Goal: Information Seeking & Learning: Learn about a topic

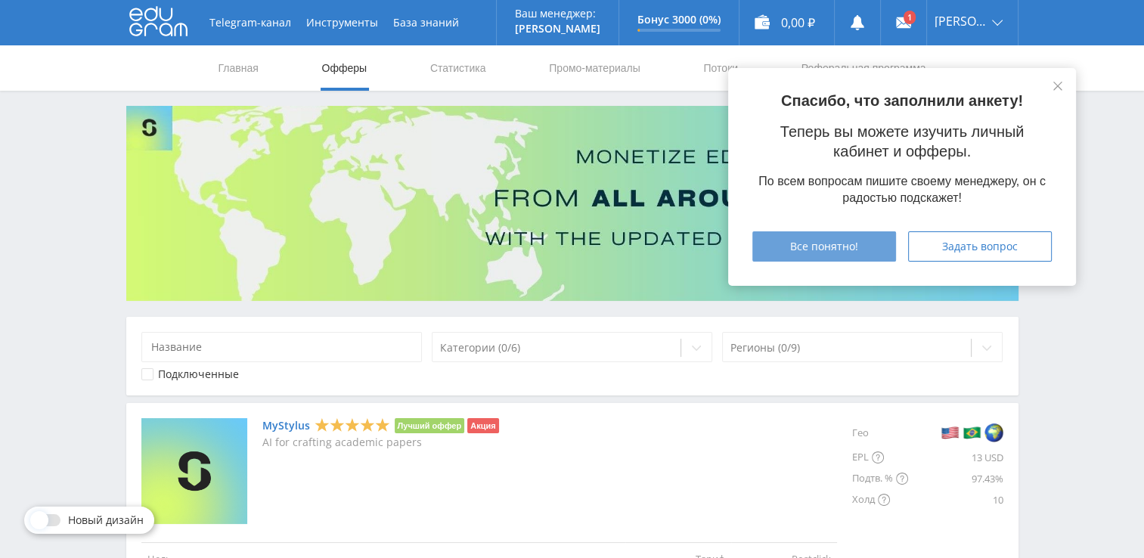
click at [871, 250] on div "Все понятно!" at bounding box center [824, 246] width 106 height 12
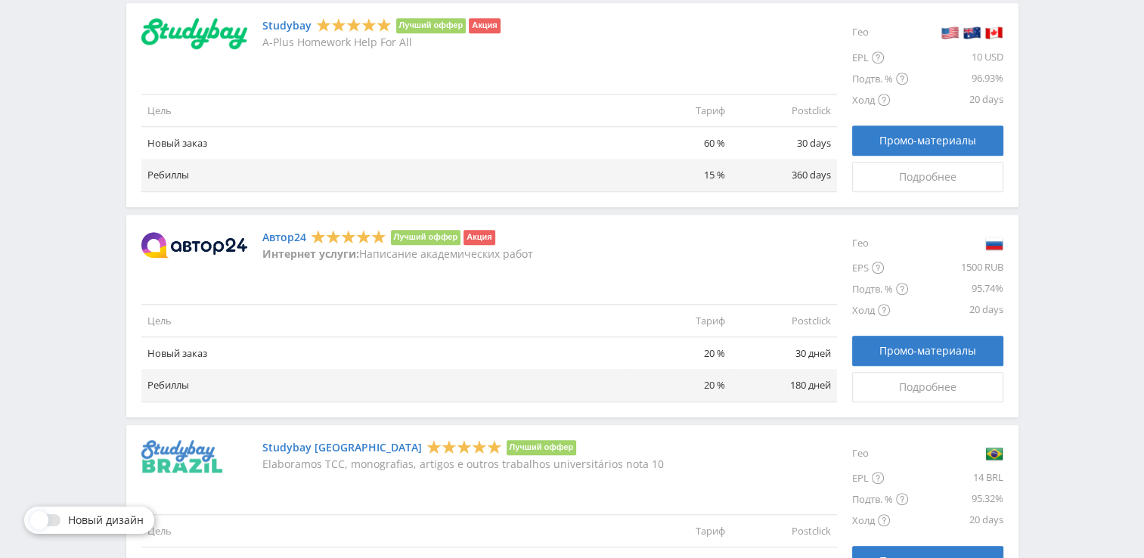
scroll to position [1178, 0]
click at [902, 382] on span "Подробнее" at bounding box center [927, 388] width 57 height 12
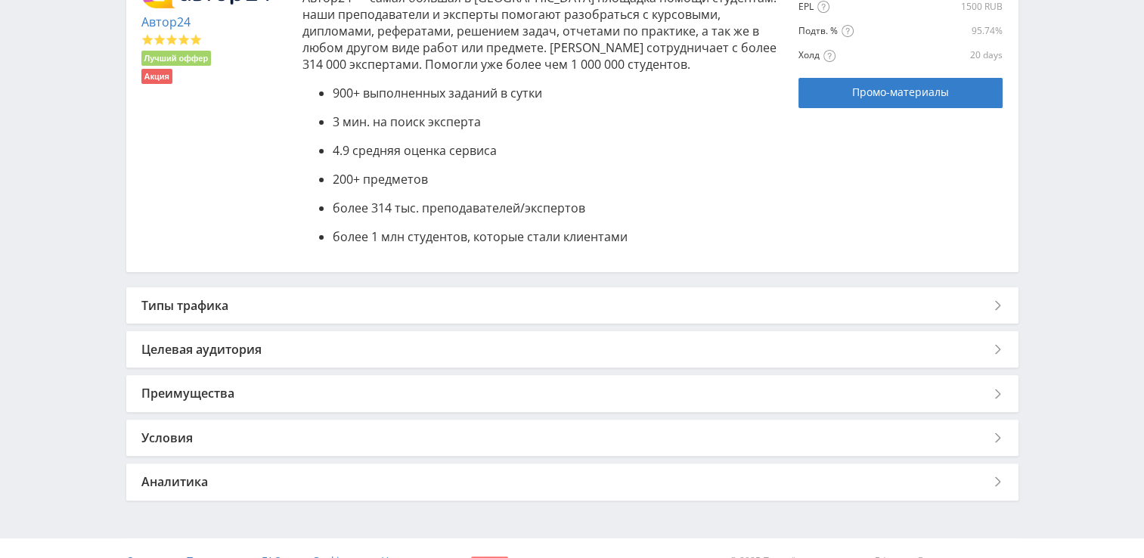
scroll to position [378, 0]
click at [317, 302] on div "Типы трафика" at bounding box center [572, 304] width 892 height 36
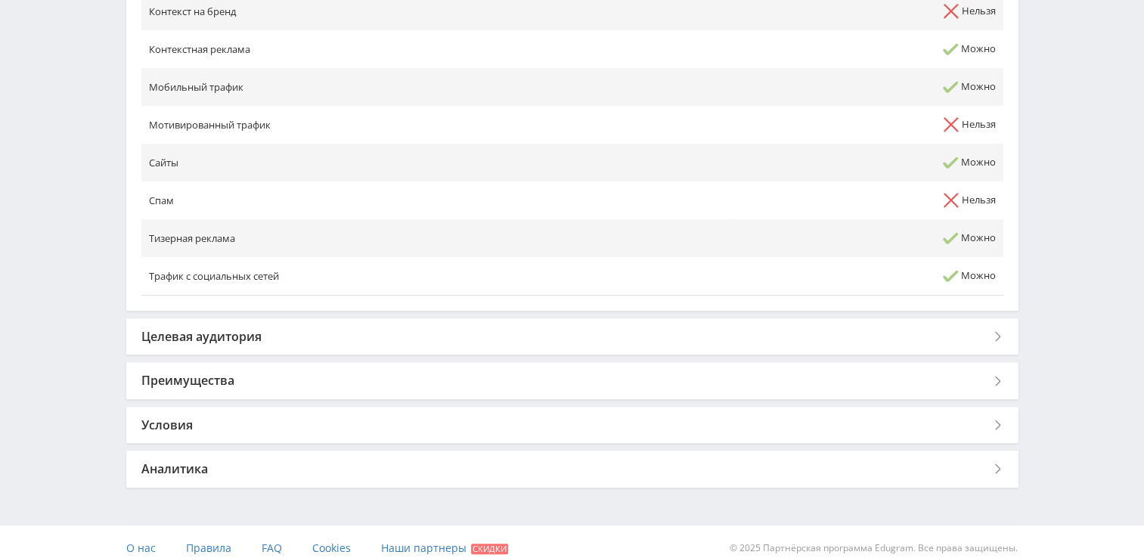
scroll to position [907, 0]
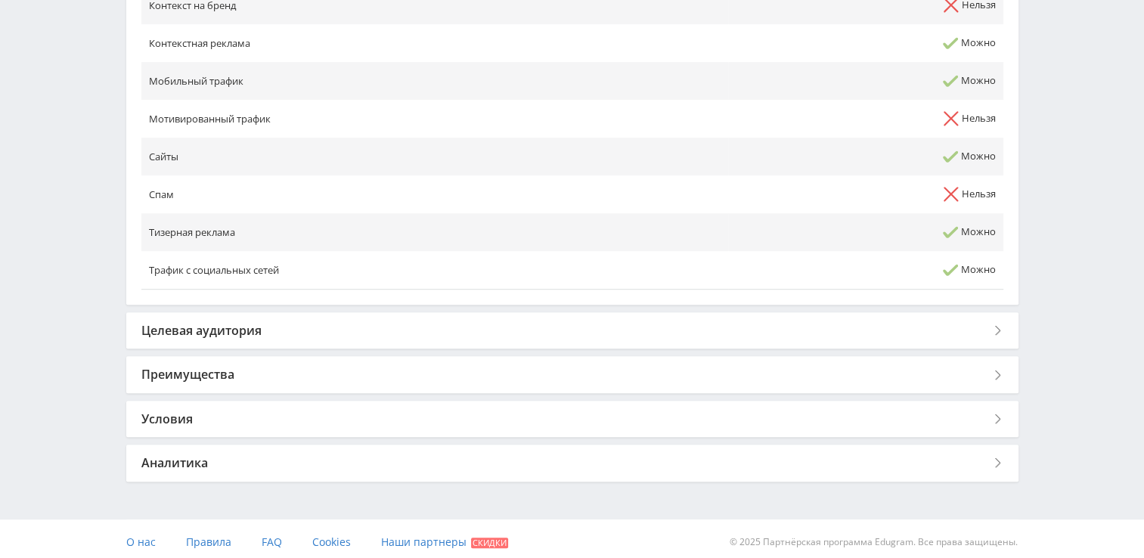
click at [233, 328] on div "Целевая аудитория" at bounding box center [572, 330] width 892 height 36
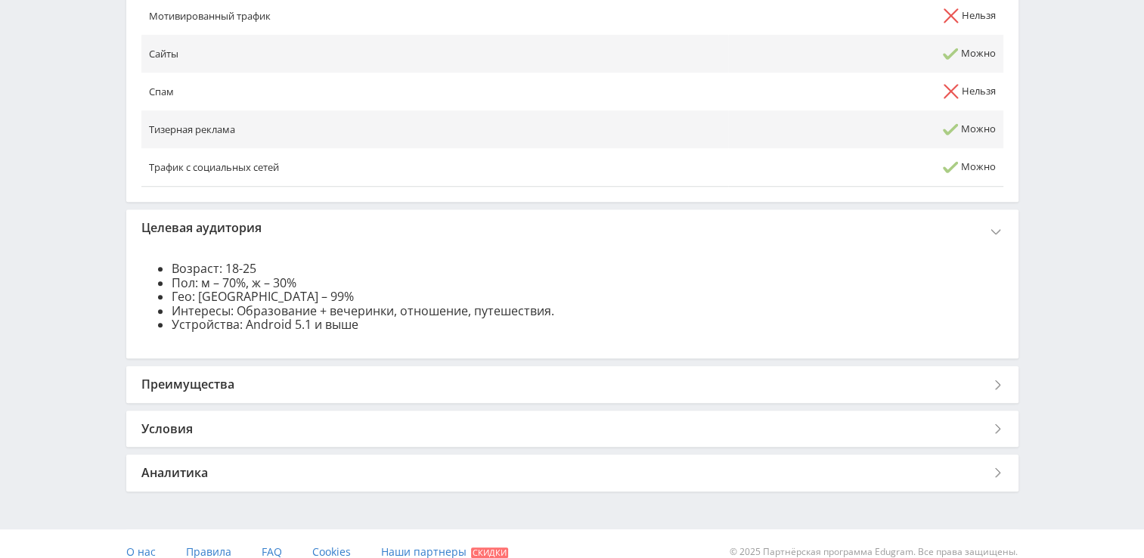
scroll to position [1025, 0]
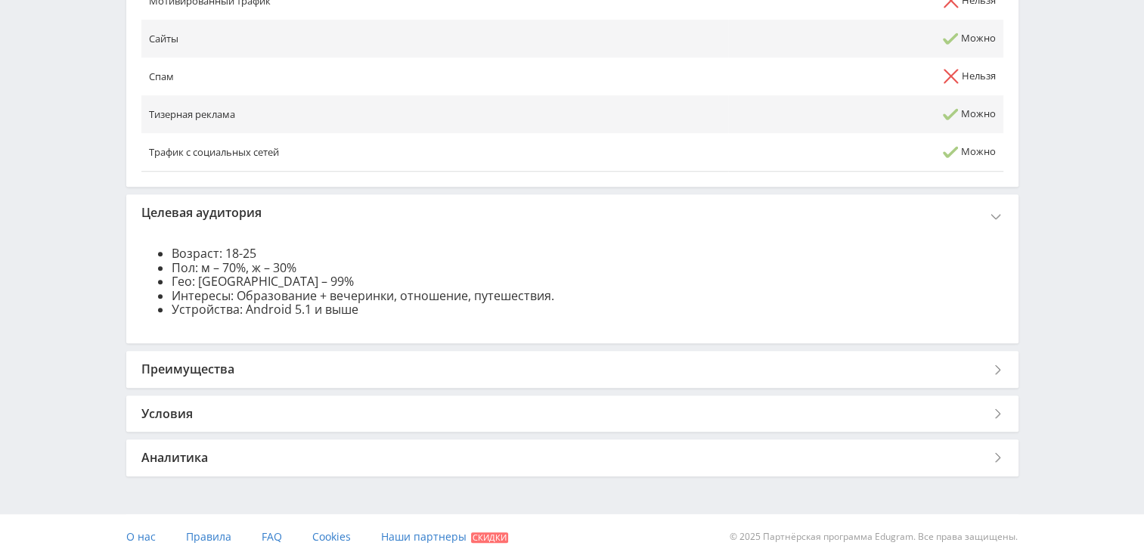
click at [394, 364] on div "Преимущества" at bounding box center [572, 369] width 892 height 36
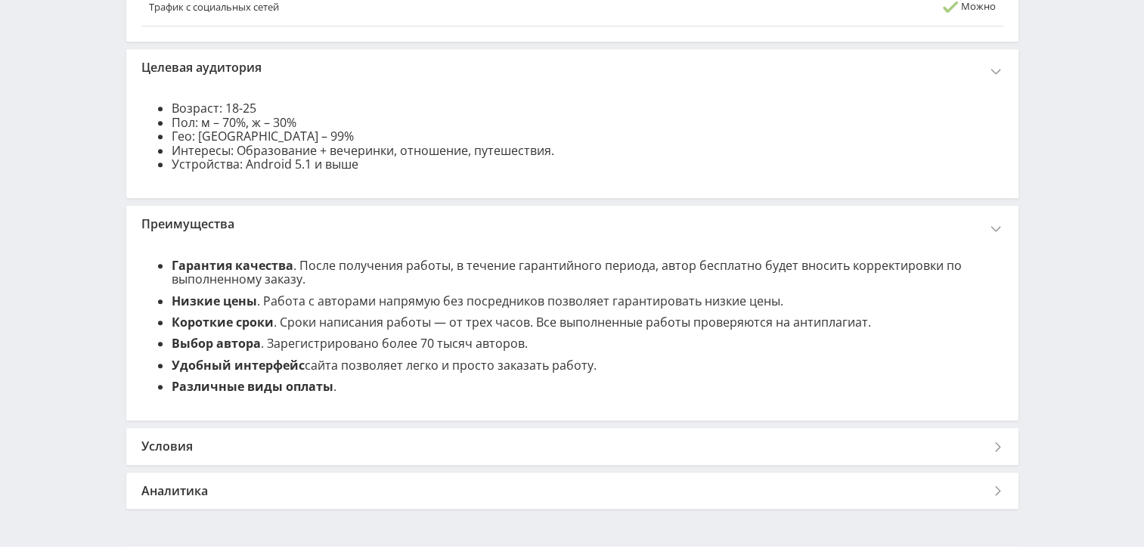
scroll to position [1176, 0]
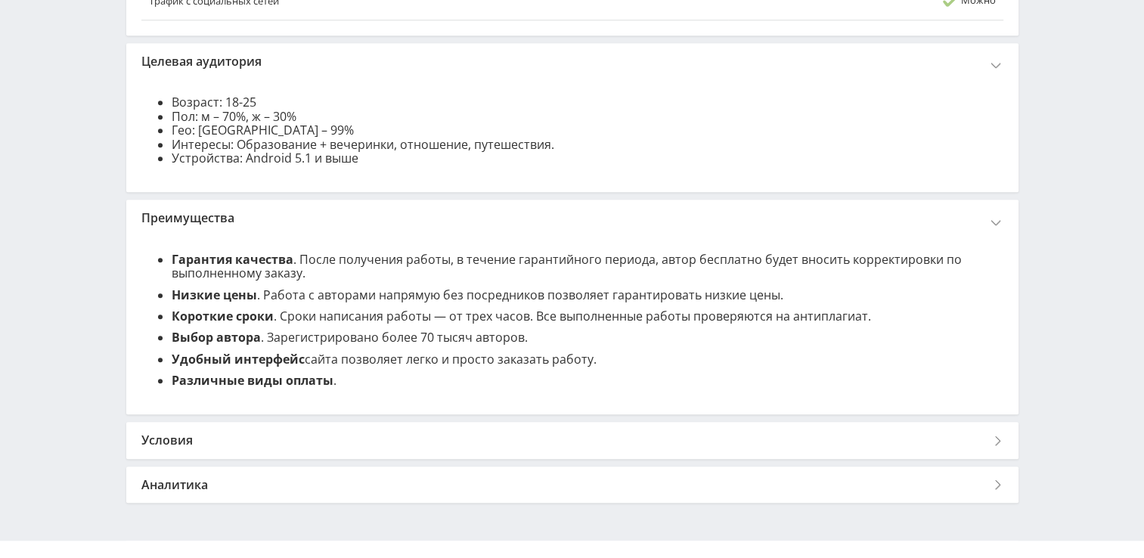
click at [450, 427] on div "Условия" at bounding box center [572, 440] width 892 height 36
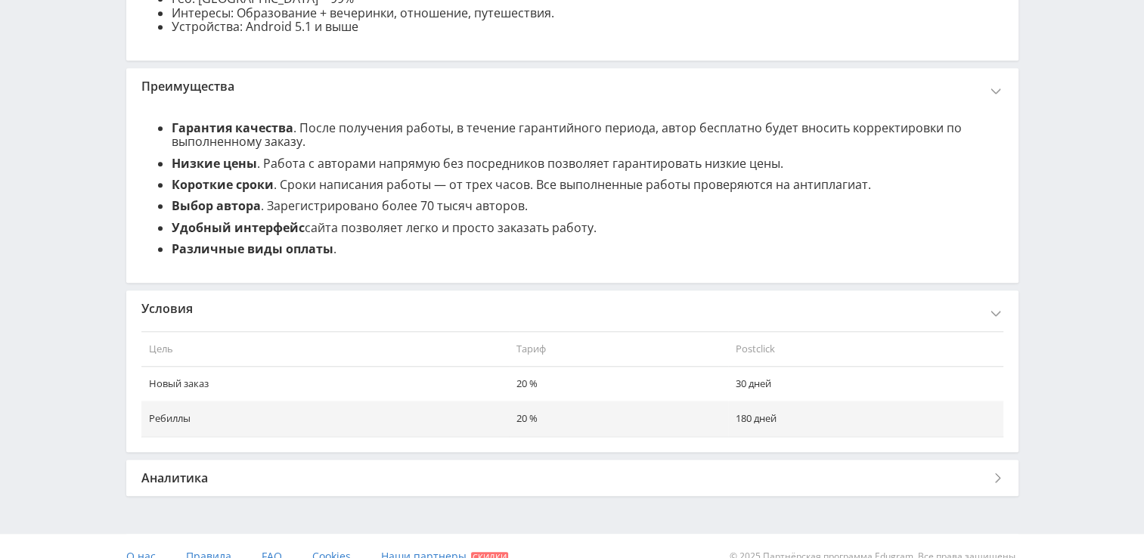
scroll to position [1327, 0]
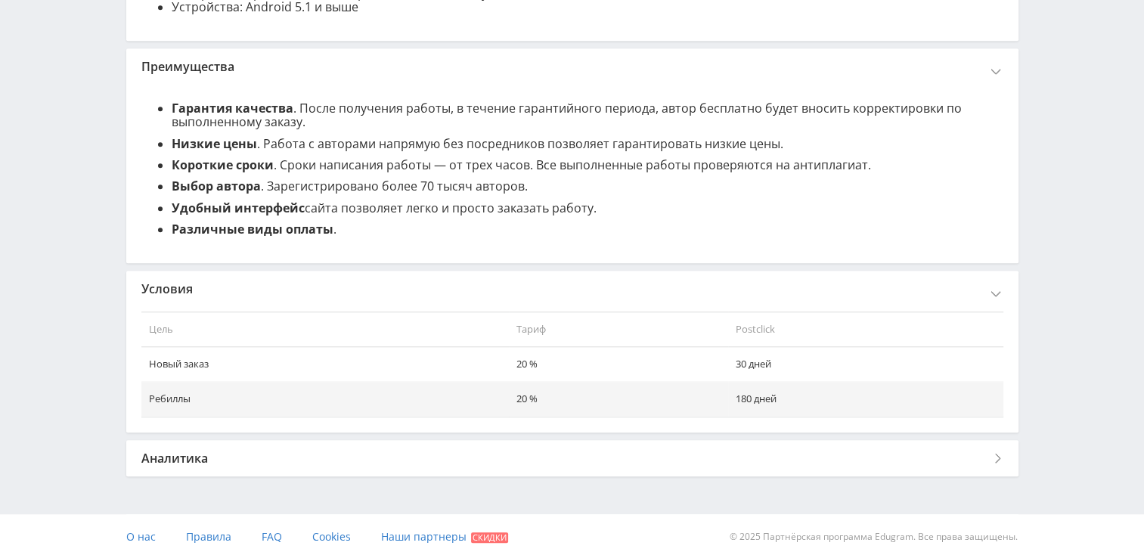
click at [493, 452] on div "Аналитика" at bounding box center [572, 458] width 892 height 36
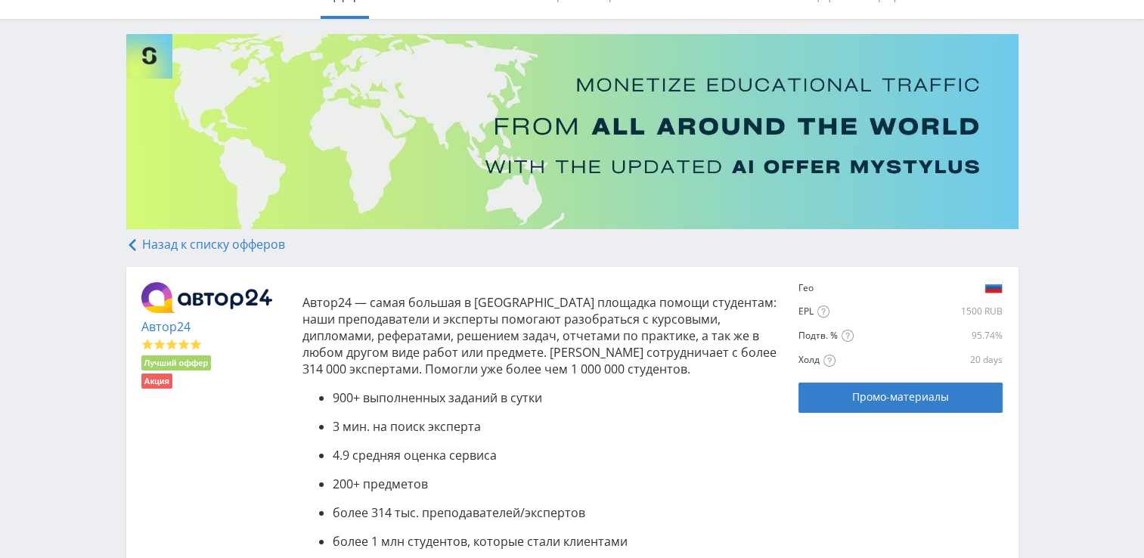
scroll to position [76, 0]
